Goal: Task Accomplishment & Management: Manage account settings

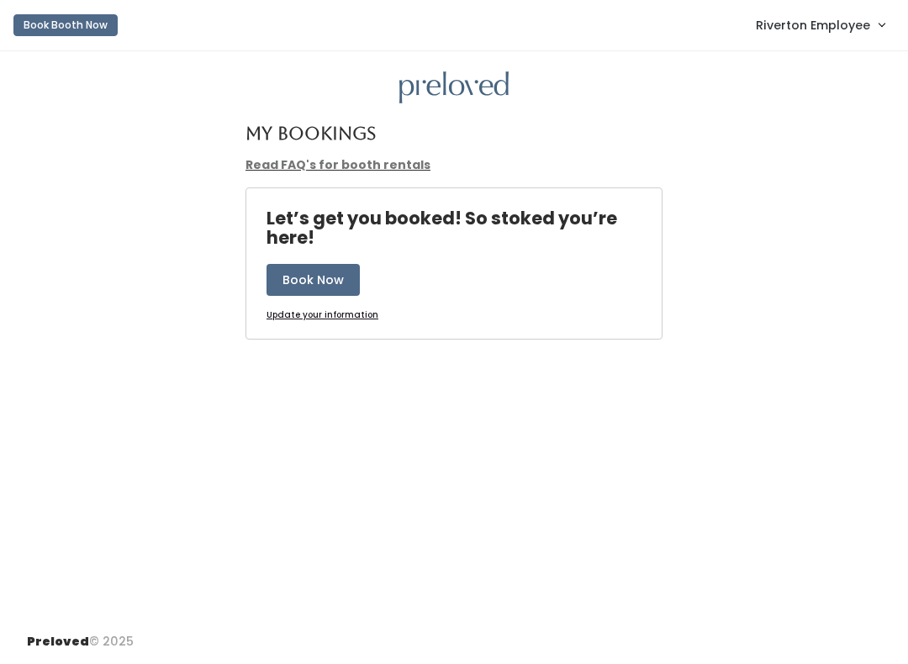
click at [828, 26] on span "Riverton Employee" at bounding box center [813, 25] width 114 height 19
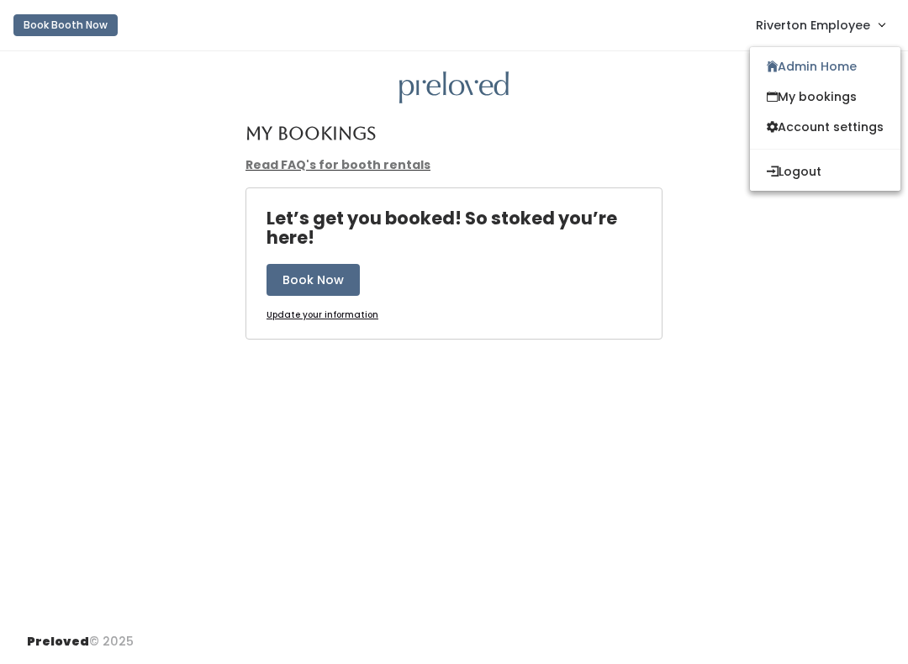
click at [811, 65] on link "Admin Home" at bounding box center [825, 66] width 151 height 30
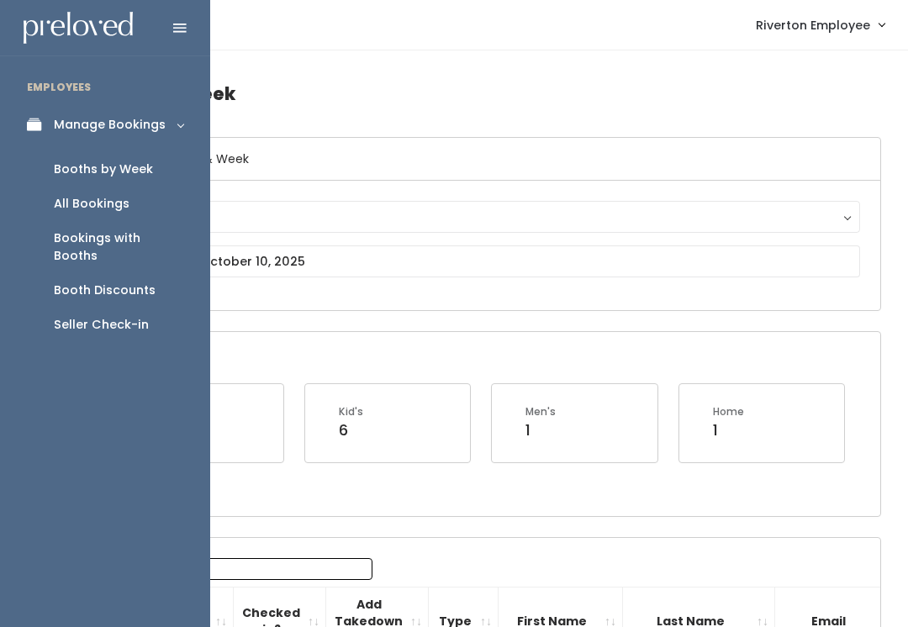
click at [123, 176] on div "Booths by Week" at bounding box center [103, 170] width 99 height 18
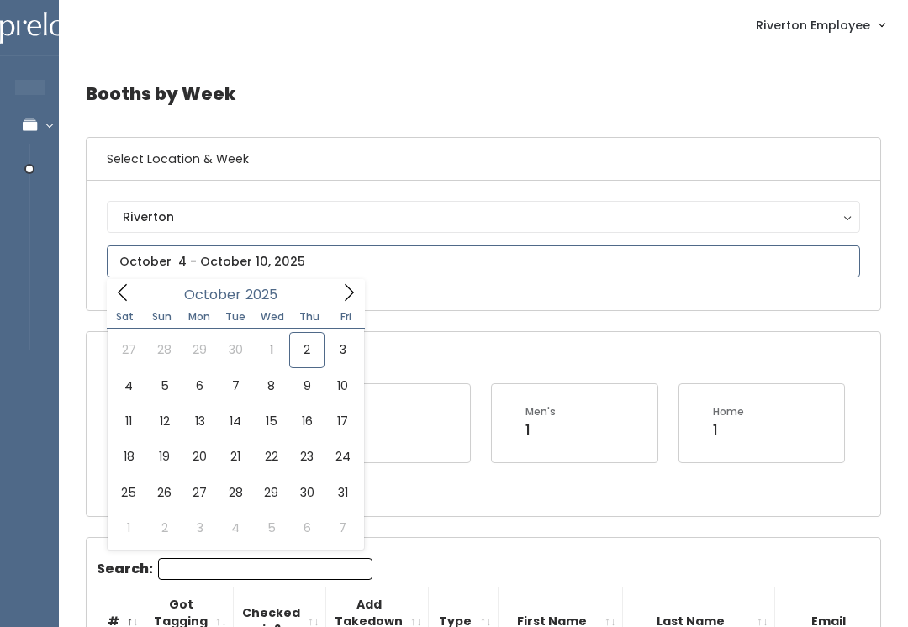
click at [340, 288] on icon at bounding box center [349, 292] width 19 height 19
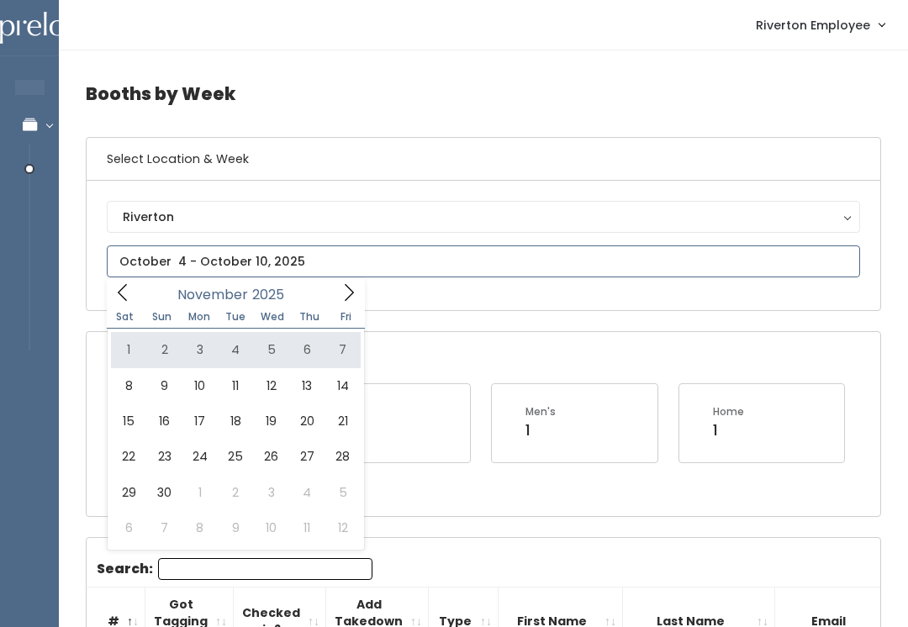
type input "November 1 to November 7"
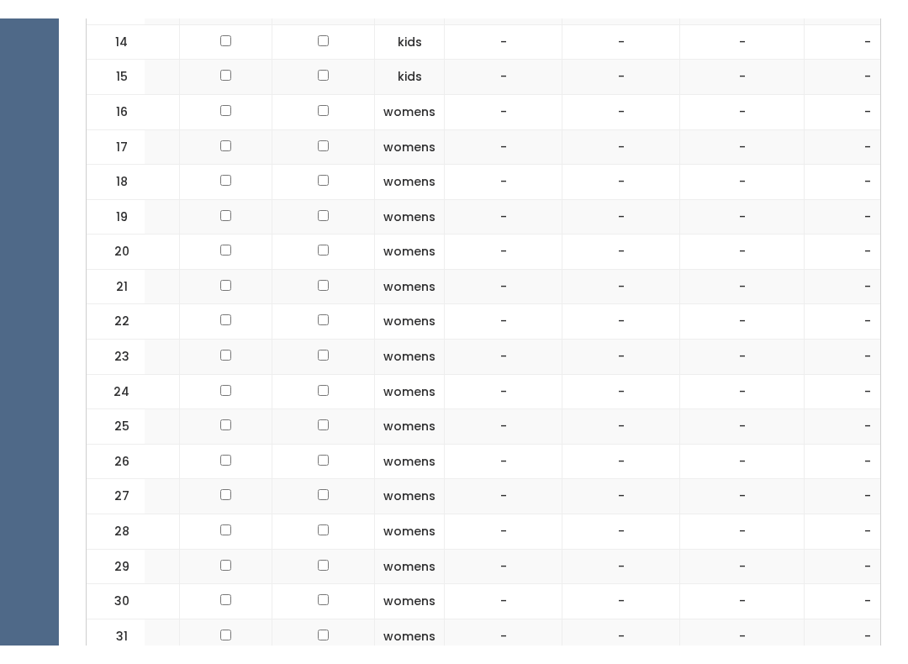
scroll to position [1069, 0]
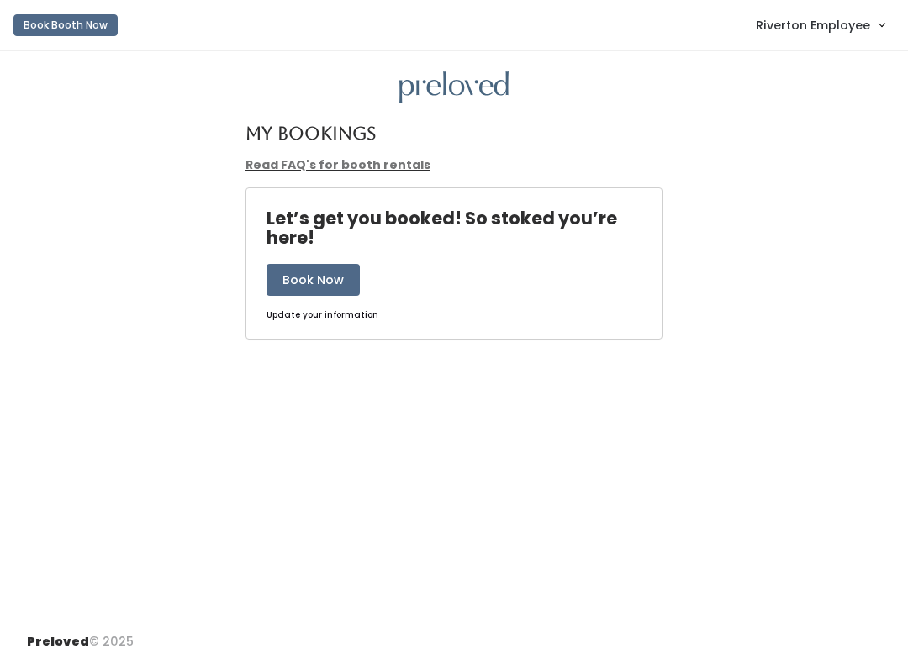
click at [823, 36] on link "Riverton Employee" at bounding box center [820, 25] width 162 height 36
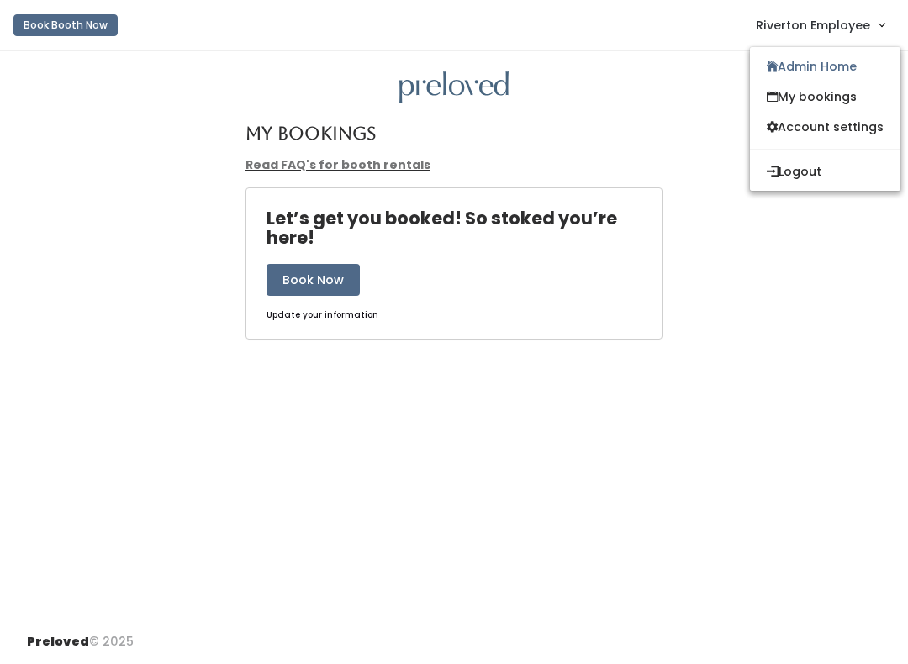
click at [829, 74] on link "Admin Home" at bounding box center [825, 66] width 151 height 30
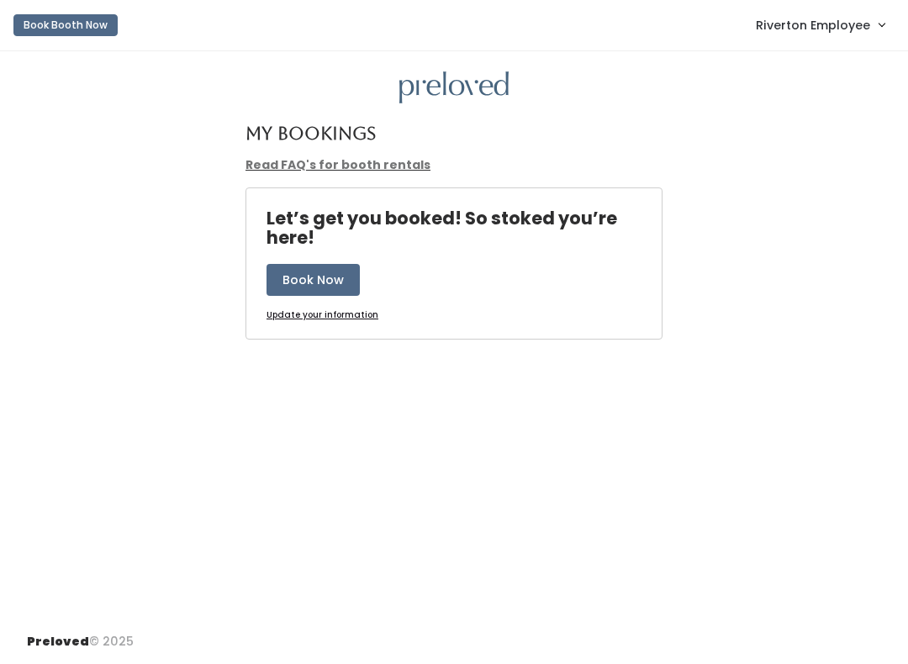
click at [854, 28] on span "Riverton Employee" at bounding box center [813, 25] width 114 height 19
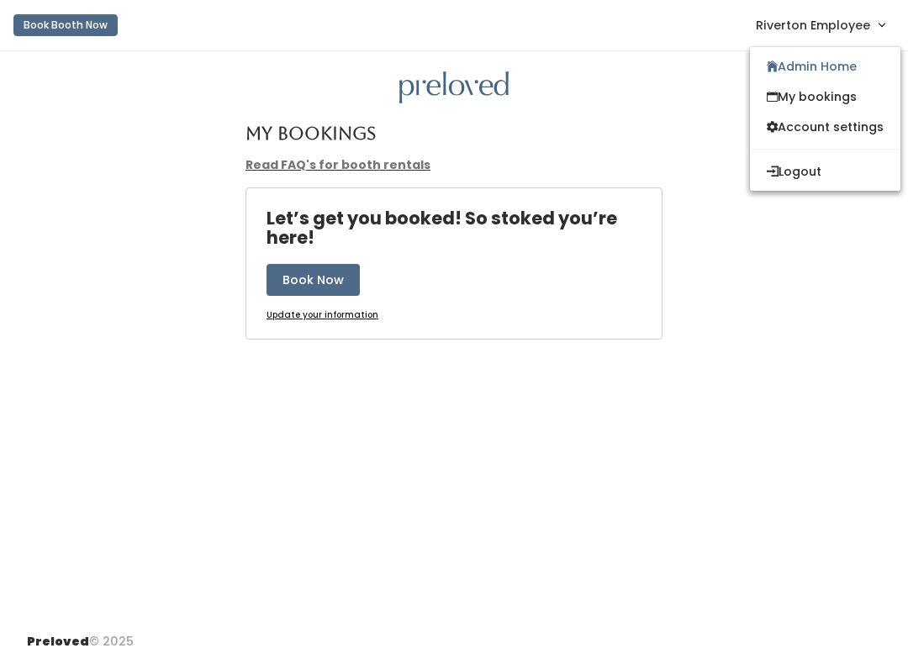
click at [817, 79] on link "Admin Home" at bounding box center [825, 66] width 151 height 30
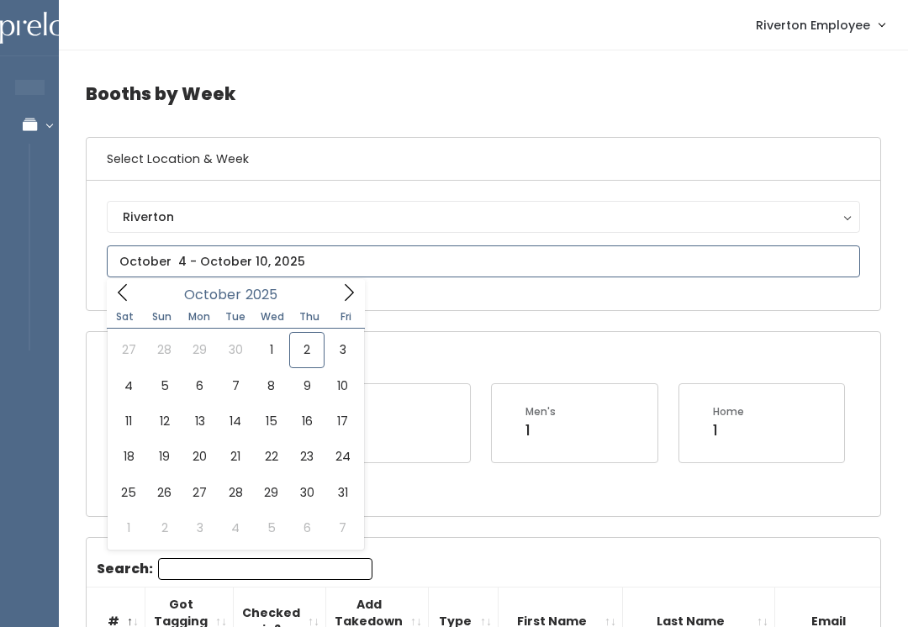
click at [119, 297] on icon at bounding box center [123, 292] width 19 height 19
click at [338, 303] on span at bounding box center [349, 292] width 32 height 26
type input "October 4 to October 10"
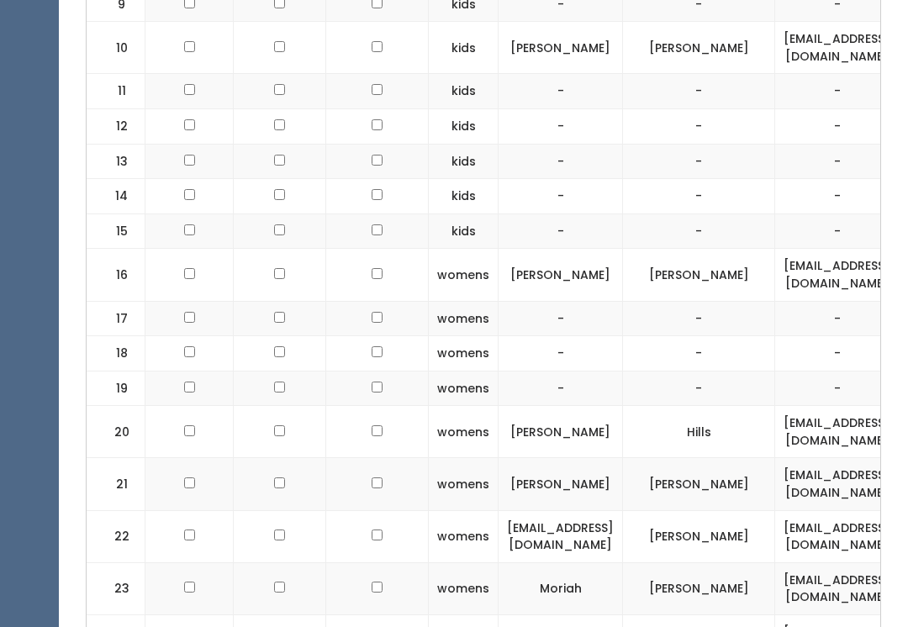
scroll to position [0, 29]
